Goal: Task Accomplishment & Management: Manage account settings

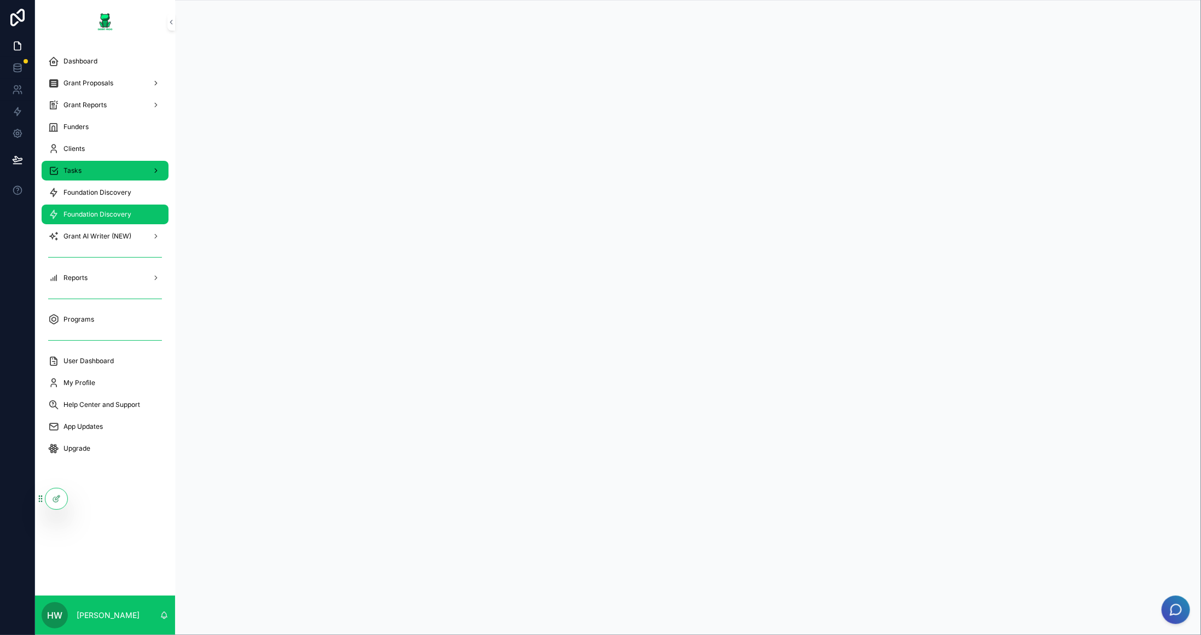
click at [95, 165] on div "Tasks" at bounding box center [105, 171] width 114 height 18
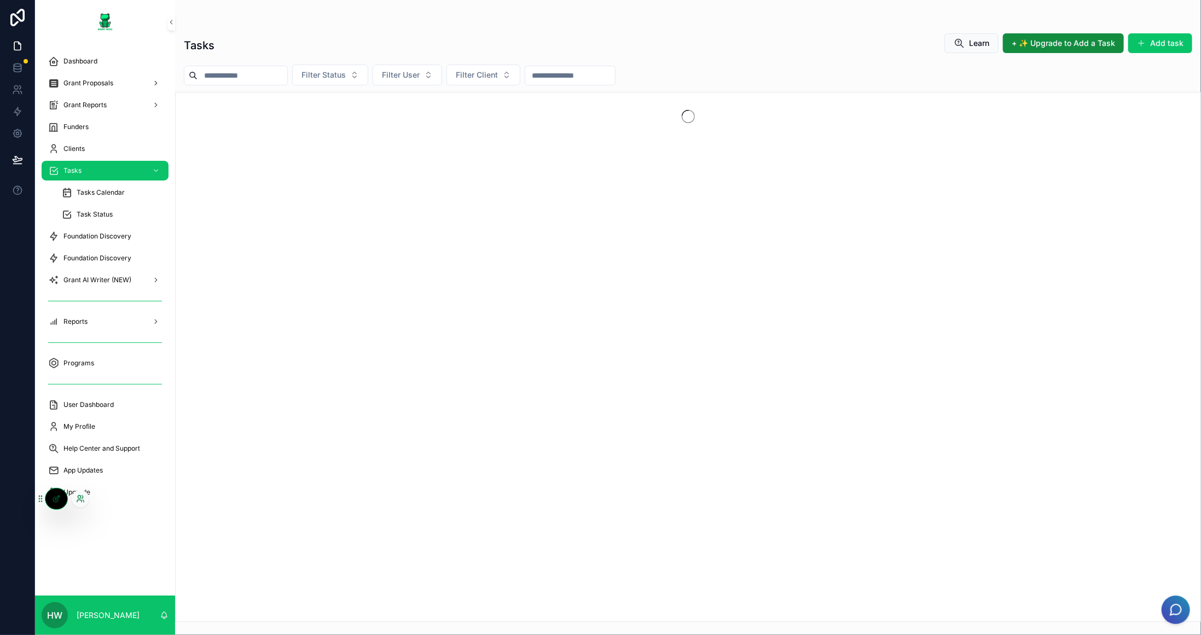
click at [78, 498] on icon at bounding box center [79, 497] width 3 height 3
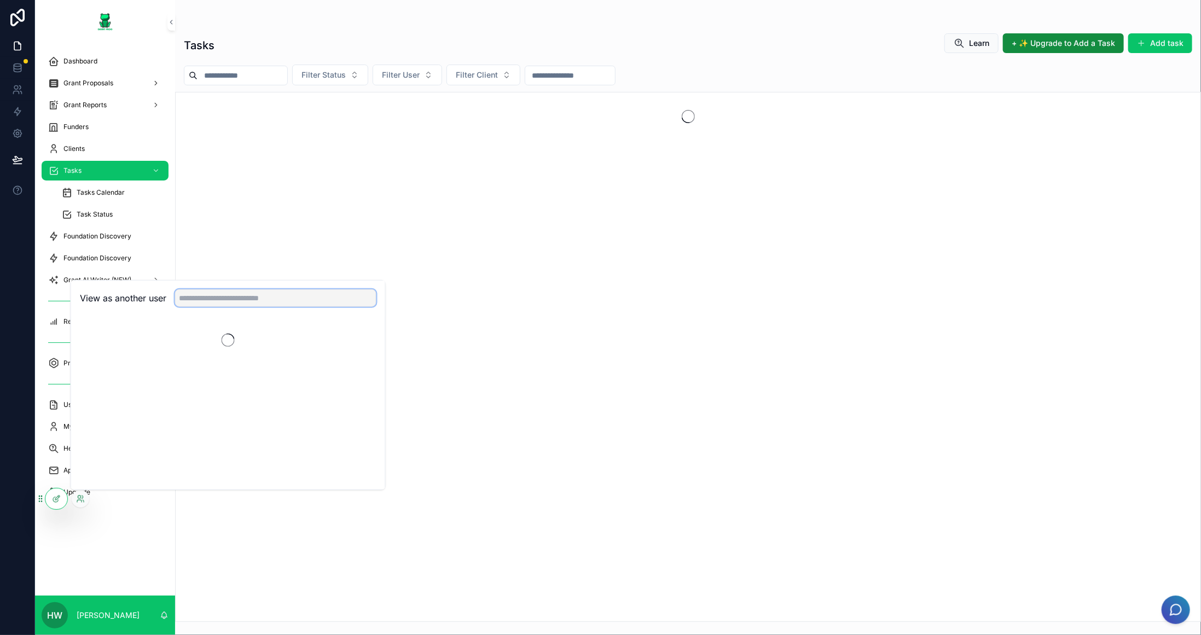
click at [270, 295] on input "text" at bounding box center [275, 298] width 201 height 18
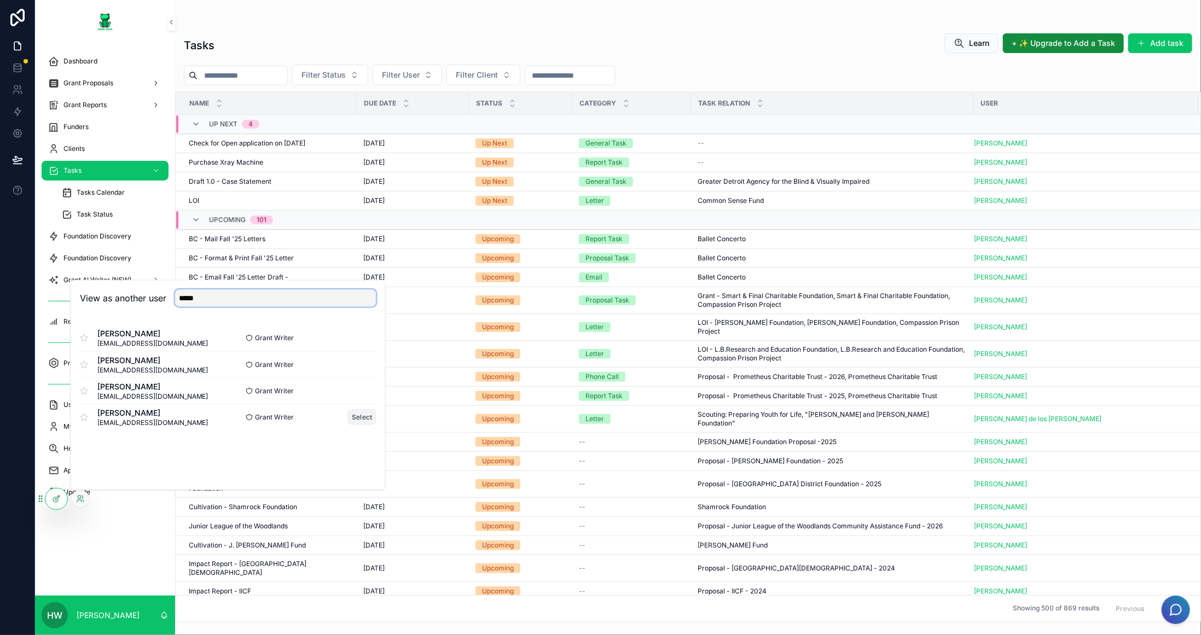
type input "*****"
click at [357, 417] on button "Select" at bounding box center [362, 417] width 28 height 16
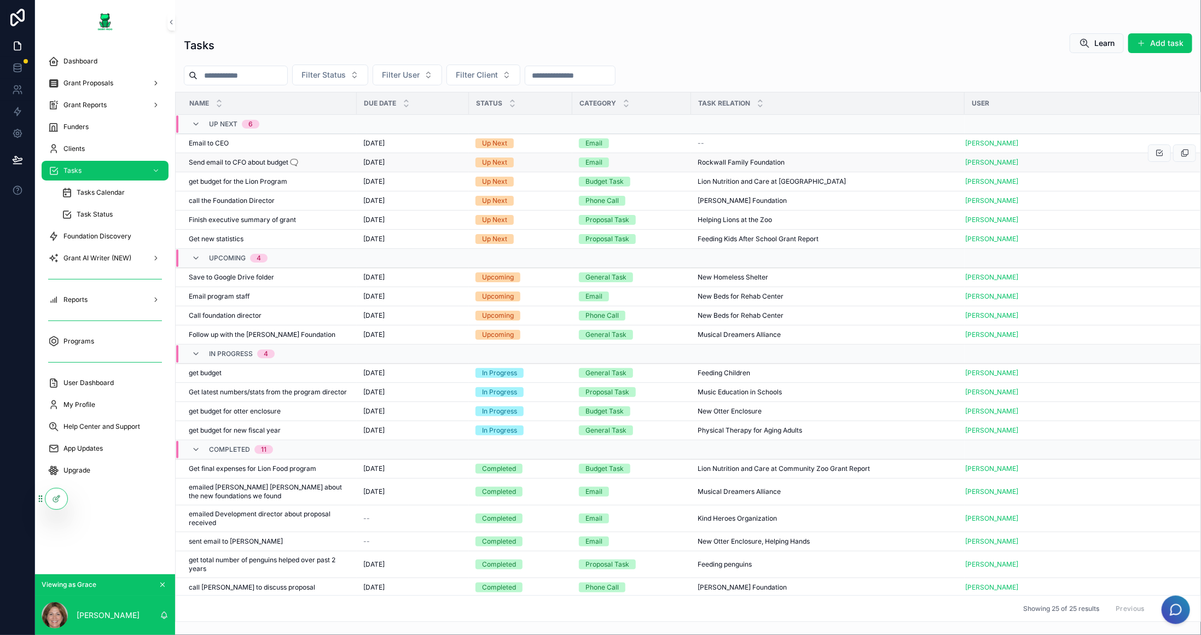
click at [298, 159] on span "Send email to CFO about budget 🗨️" at bounding box center [243, 162] width 109 height 9
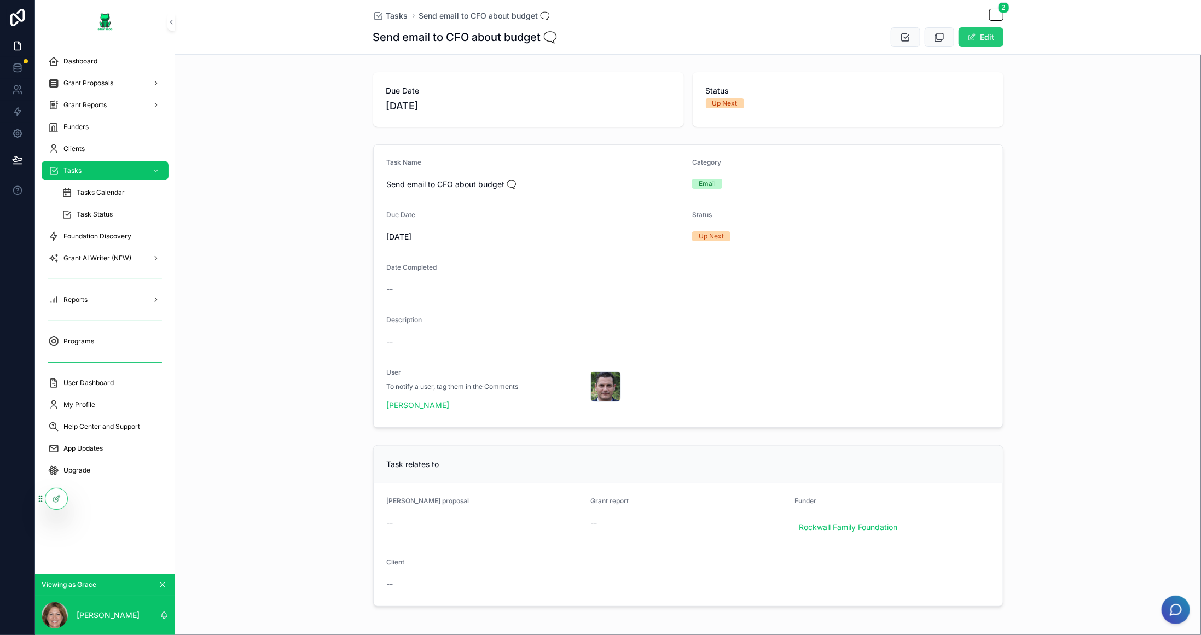
click at [974, 38] on button "Edit" at bounding box center [981, 37] width 45 height 20
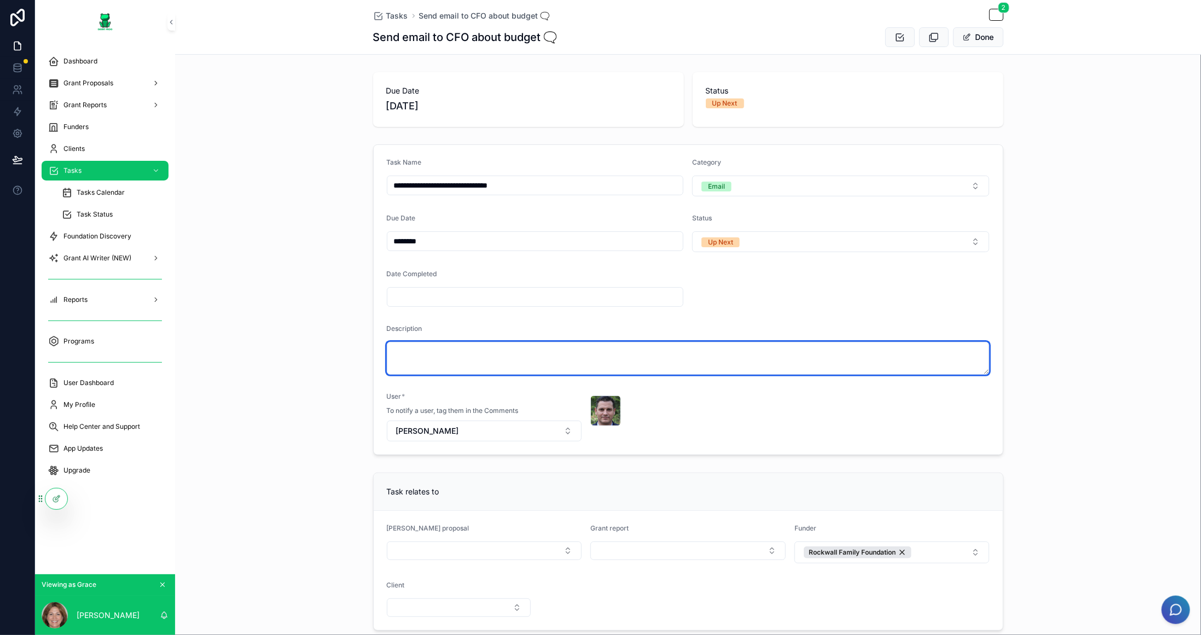
click at [822, 343] on textarea "scrollable content" at bounding box center [688, 358] width 603 height 33
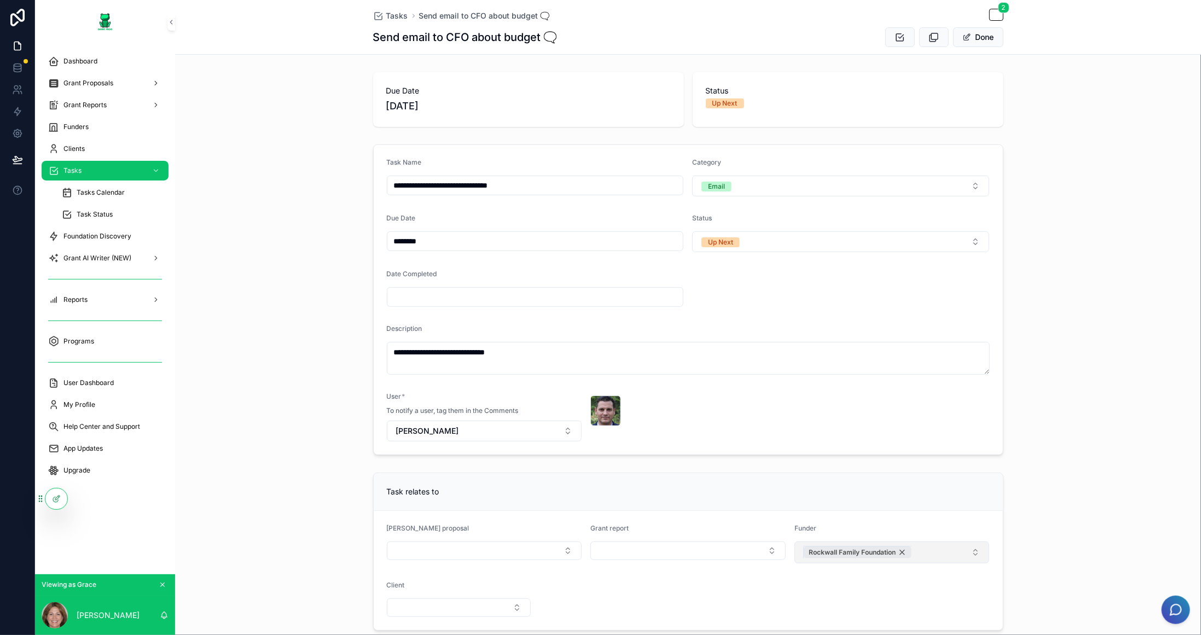
click at [898, 548] on div "Rockwall Family Foundation" at bounding box center [858, 553] width 108 height 12
click at [536, 550] on button "Select Button" at bounding box center [484, 551] width 195 height 19
type textarea "**********"
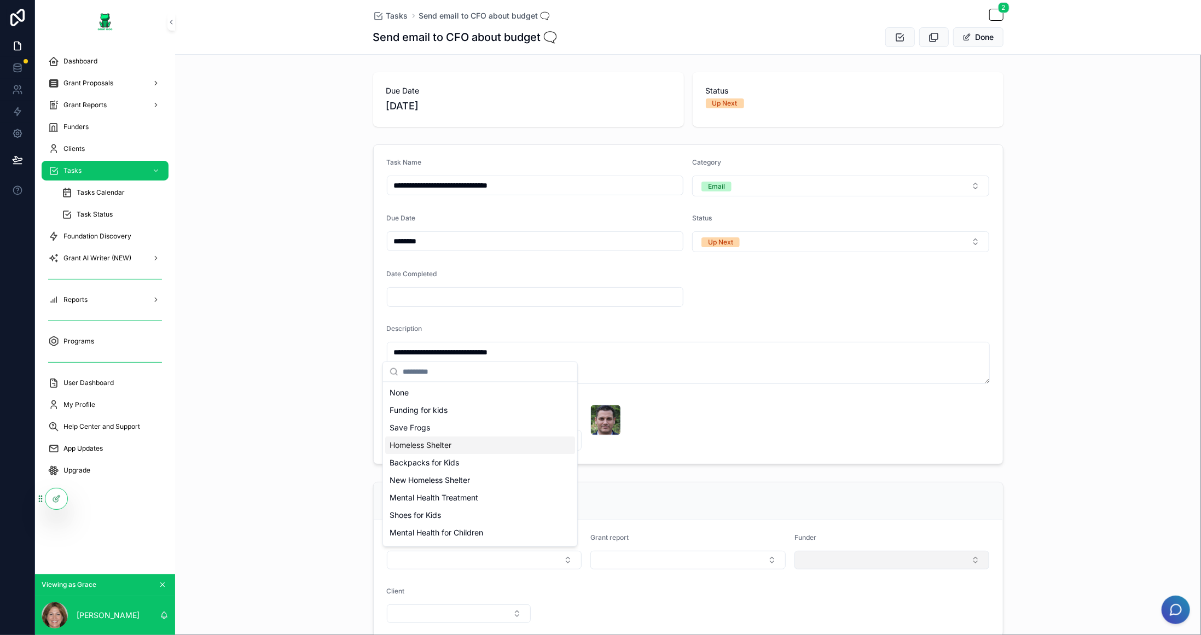
click at [455, 444] on div "Homeless Shelter" at bounding box center [480, 446] width 190 height 18
click at [1076, 282] on div "**********" at bounding box center [688, 304] width 1026 height 329
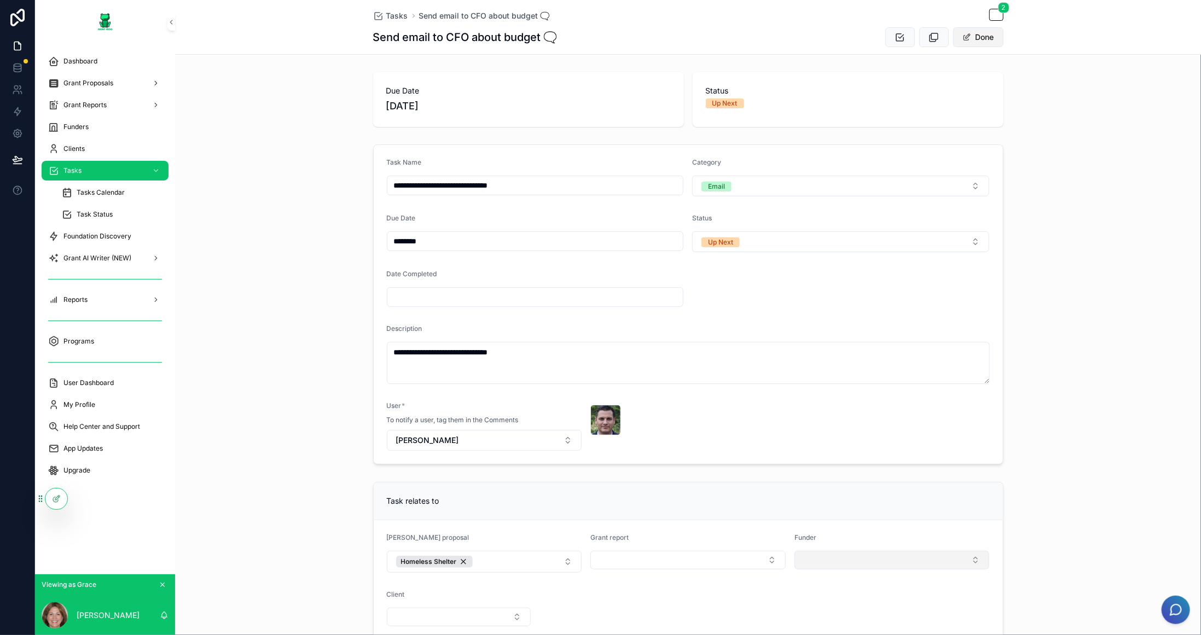
click at [982, 40] on button "Done" at bounding box center [978, 37] width 50 height 20
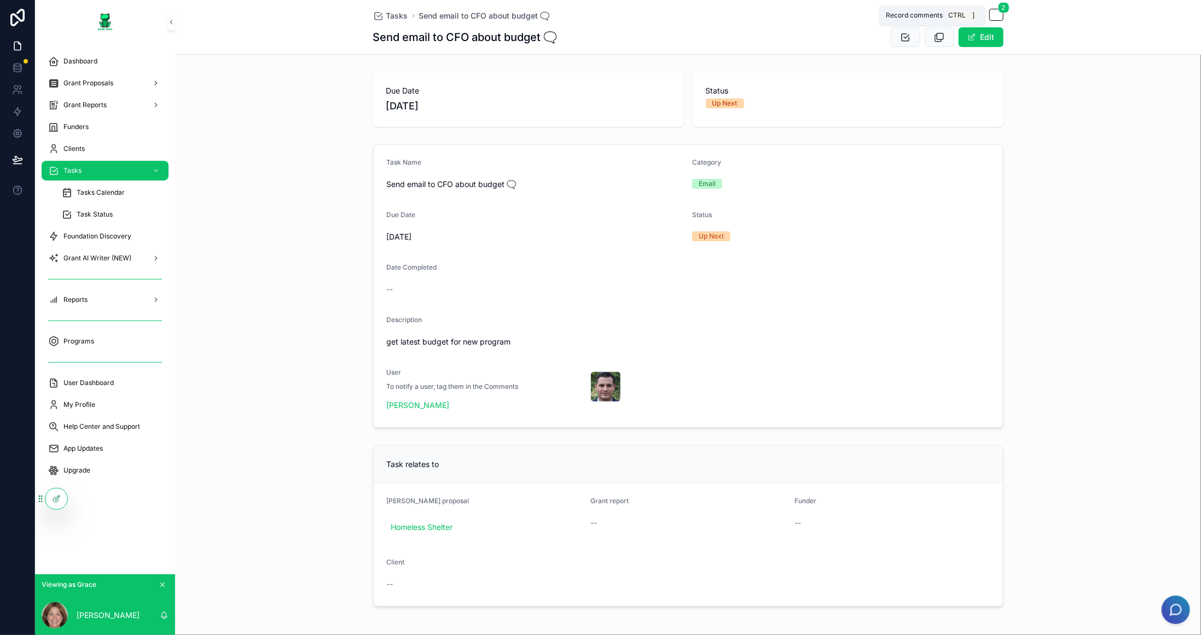
click at [993, 14] on icon "scrollable content" at bounding box center [996, 14] width 9 height 9
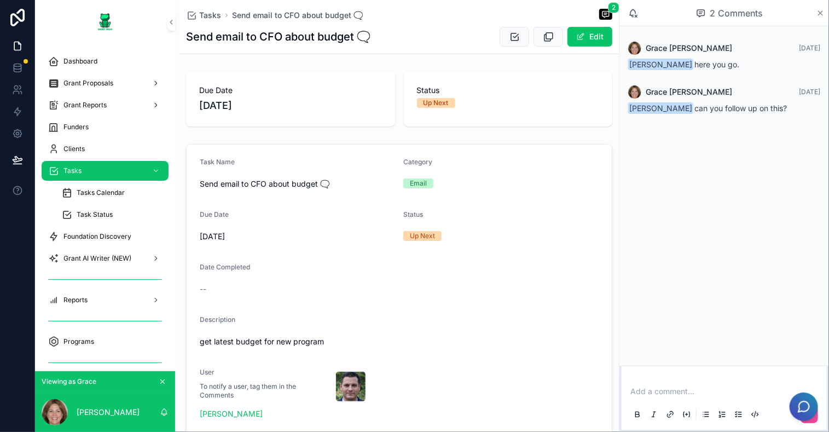
click at [821, 13] on icon "scrollable content" at bounding box center [820, 13] width 8 height 9
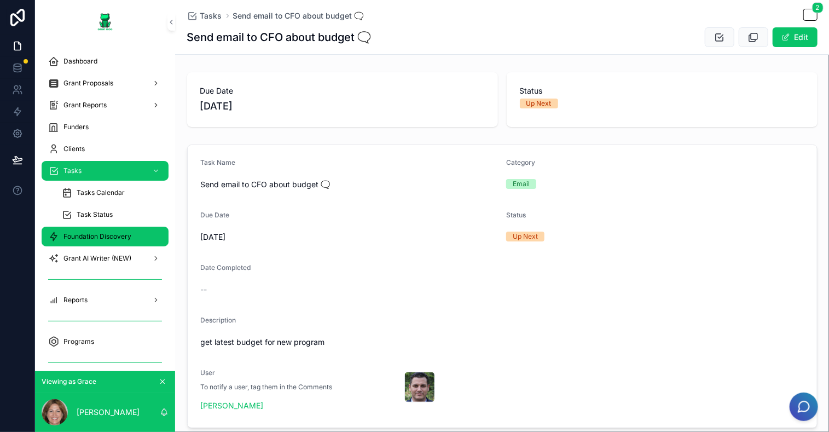
click at [95, 236] on span "Foundation Discovery" at bounding box center [97, 236] width 68 height 9
